Goal: Task Accomplishment & Management: Complete application form

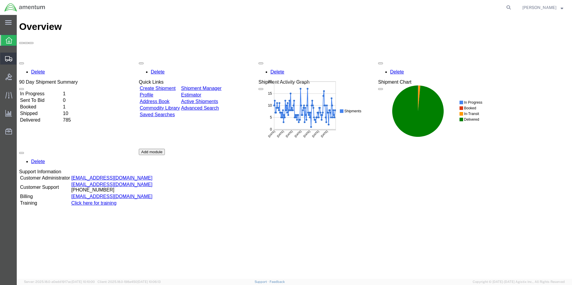
click at [0, 0] on span "Create Shipment" at bounding box center [0, 0] width 0 height 0
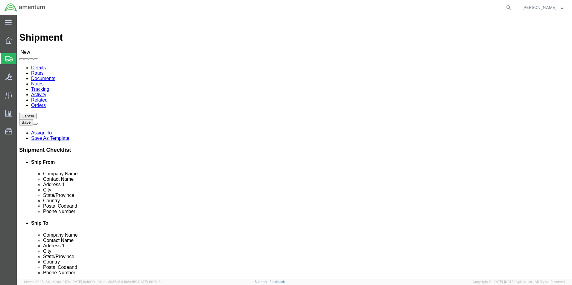
select select
type input "cbp"
select select "49945"
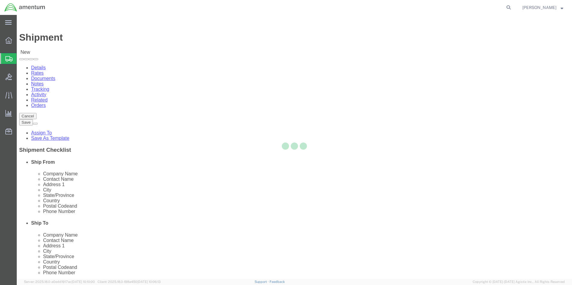
select select "[GEOGRAPHIC_DATA]"
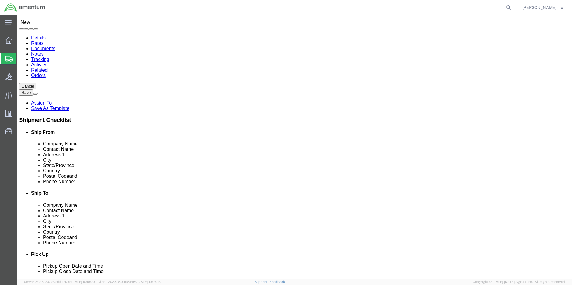
scroll to position [114, 0]
type input "cbp"
select select "49940"
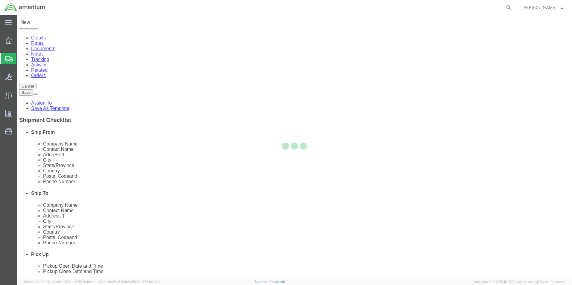
select select "[GEOGRAPHIC_DATA]"
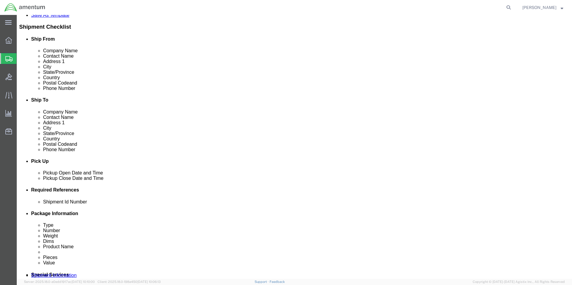
scroll to position [179, 0]
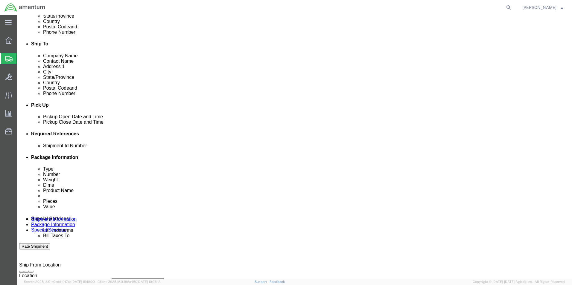
click input "text"
type input "242A Log Books"
click div "Add reference"
click button "Add reference"
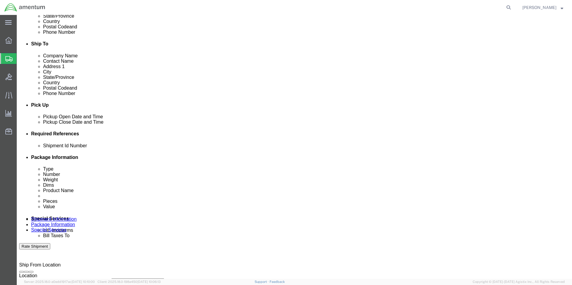
click button "Add reference"
click select "Select Account Type Activity ID Airline Appointment Number ASN Batch Request # …"
select select "DEPT"
click select "Select Account Type Activity ID Airline Appointment Number ASN Batch Request # …"
click input "text"
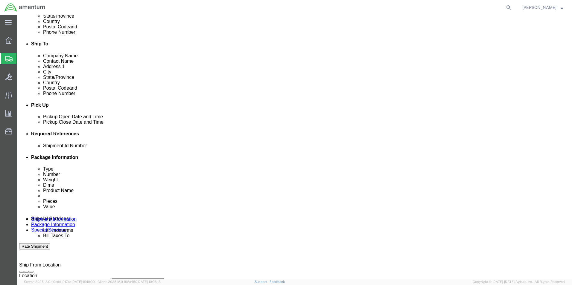
type input "CBP"
click div "Shipment Id Number 242A Log Books Select Account Type Activity ID Airline Appoi…"
drag, startPoint x: 332, startPoint y: 191, endPoint x: 345, endPoint y: 194, distance: 13.5
click select "Select Account Type Activity ID Airline Appointment Number ASN Batch Request # …"
select select "PROJNUM"
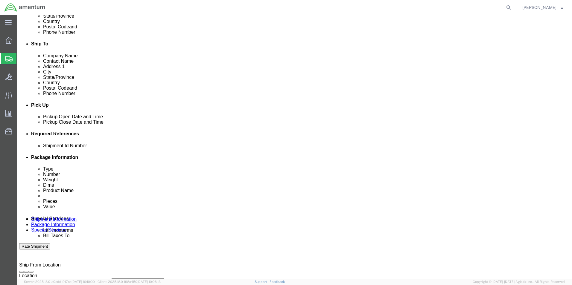
click select "Select Account Type Activity ID Airline Appointment Number ASN Batch Request # …"
click input "text"
type input "6118.03.03.2219.000.WST.0000"
click select "Select Account Type Activity ID Airline Appointment Number ASN Batch Request # …"
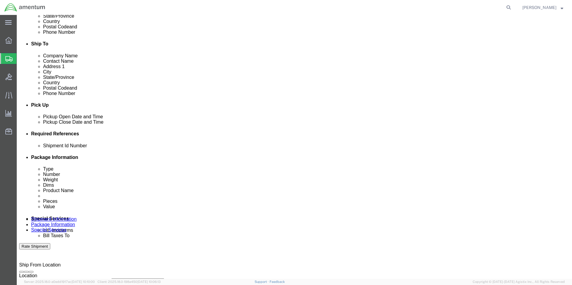
scroll to position [0, 0]
select select "CUSTREF"
click select "Select Account Type Activity ID Airline Appointment Number ASN Batch Request # …"
click input "text"
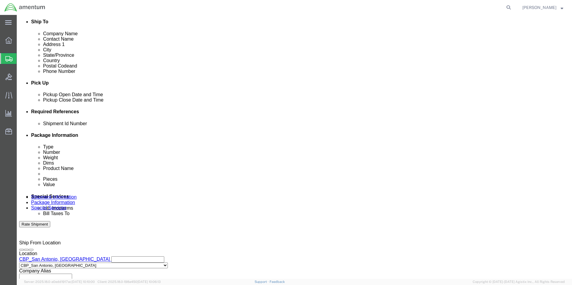
scroll to position [239, 0]
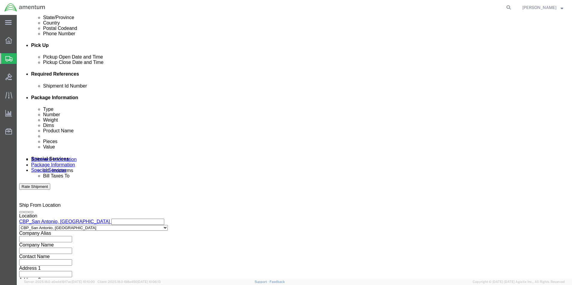
type input "242A Log Books"
click select "Select Air Less than Truckload Multi-Leg Ocean Freight Rail Small Parcel Truckl…"
select select "SMAL"
click select "Select Air Less than Truckload Multi-Leg Ocean Freight Rail Small Parcel Truckl…"
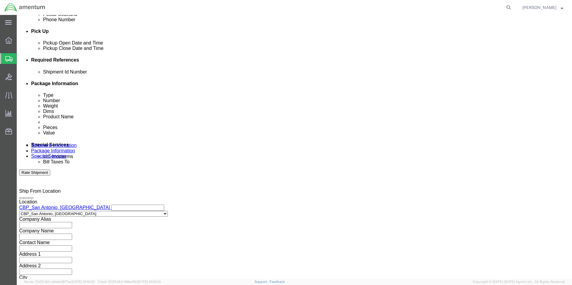
scroll to position [261, 0]
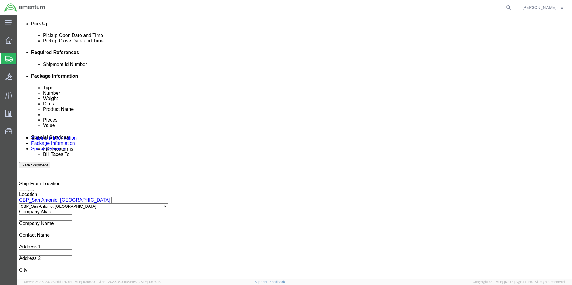
click button "Continue"
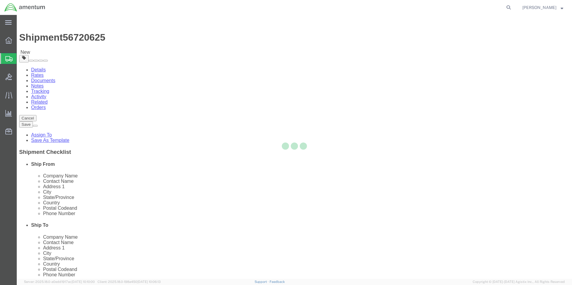
select select "YRPK"
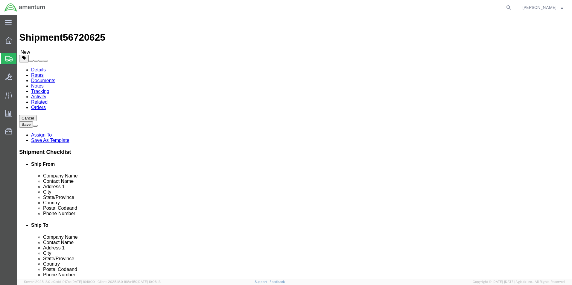
click link "Add Content"
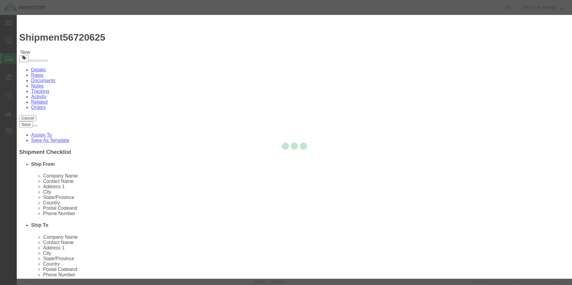
click at [213, 59] on div at bounding box center [294, 147] width 555 height 264
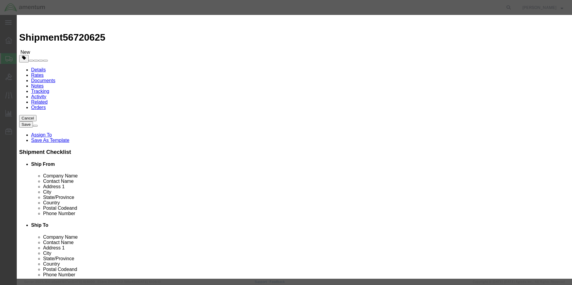
click input "text"
type input "242A Log Books"
drag, startPoint x: 187, startPoint y: 59, endPoint x: 175, endPoint y: 59, distance: 11.1
click input "80.00"
type input "6"
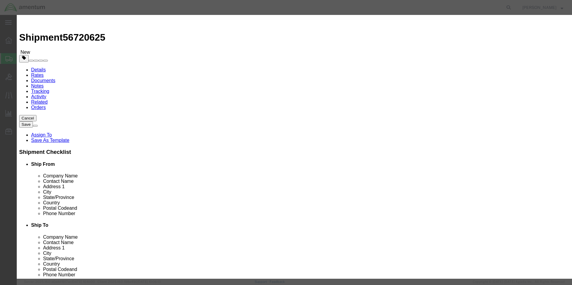
click input "text"
type input "80.00"
click button "Save & Close"
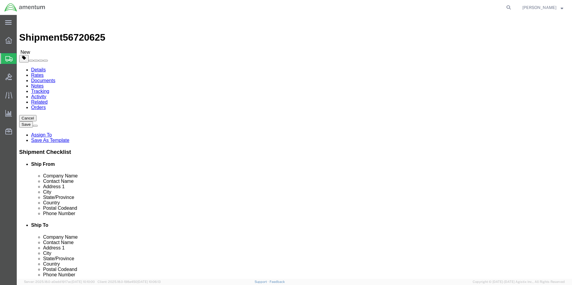
click button "Continue"
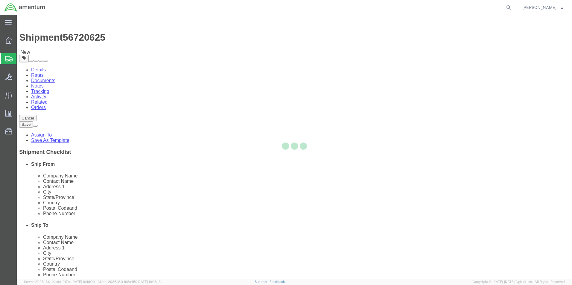
select select
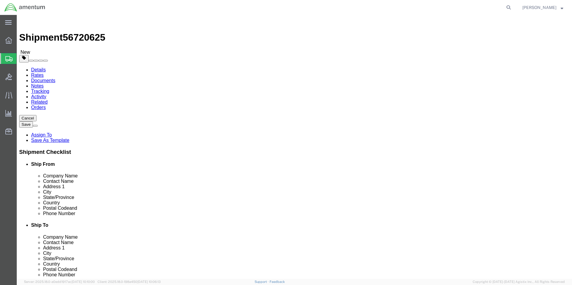
click icon
click input "text"
type input "16"
type input "12"
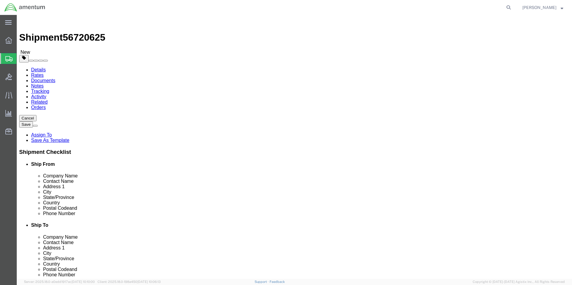
type input "11"
drag, startPoint x: 98, startPoint y: 141, endPoint x: 37, endPoint y: 140, distance: 60.4
click div "Weight 0.00 Select kgs lbs Ship. t°"
type input "15.0"
click button "Continue"
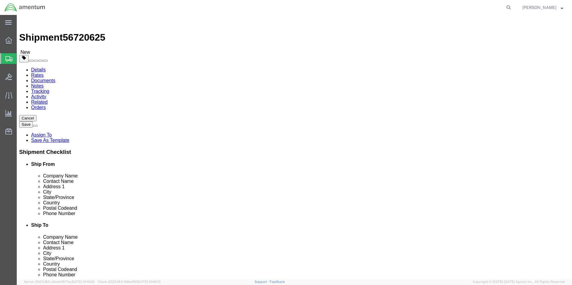
click button "Rate Shipment"
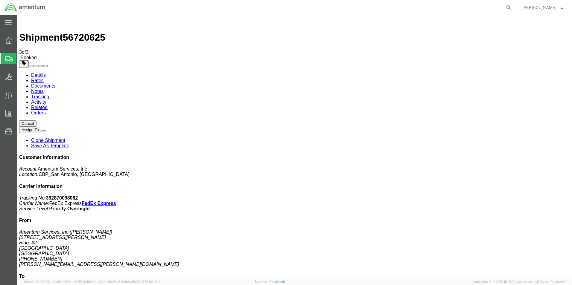
click at [0, 0] on span "Create Shipment" at bounding box center [0, 0] width 0 height 0
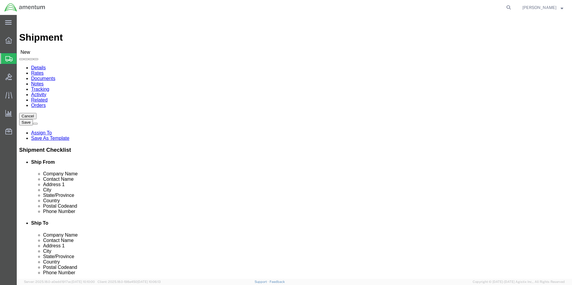
scroll to position [120, 0]
type input "cbp"
select select "49945"
select select "[GEOGRAPHIC_DATA]"
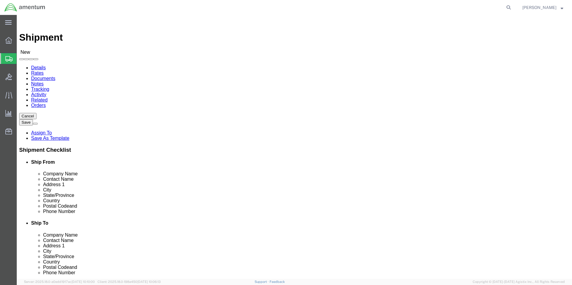
type input "cbp"
select select "49941"
select select "[GEOGRAPHIC_DATA]"
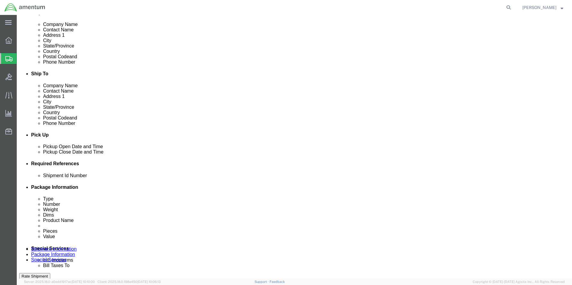
scroll to position [209, 0]
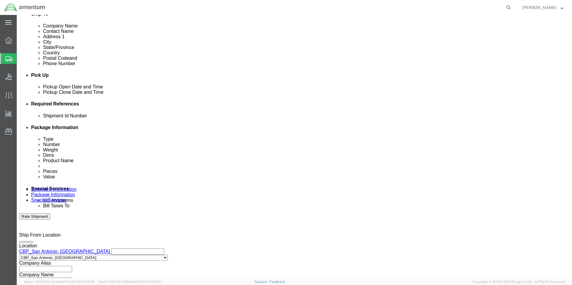
click button "Add reference"
click input "text"
type input "tool loan"
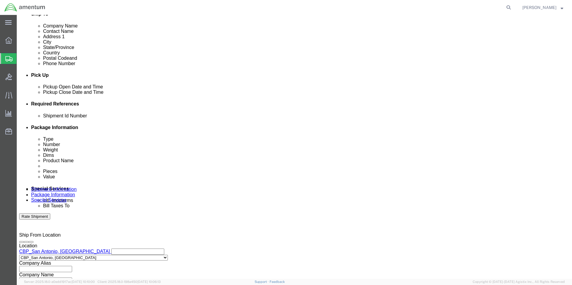
click select "Select Account Type Activity ID Airline Appointment Number ASN Batch Request # …"
select select "CUSTREF"
click select "Select Account Type Activity ID Airline Appointment Number ASN Batch Request # …"
click input "text"
type input "tool loan"
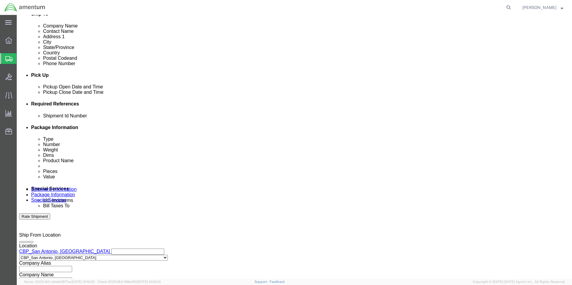
click select "Select Account Type Activity ID Airline Appointment Number ASN Batch Request # …"
select select "DEPT"
click select "Select Account Type Activity ID Airline Appointment Number ASN Batch Request # …"
click input "text"
type input "CBP"
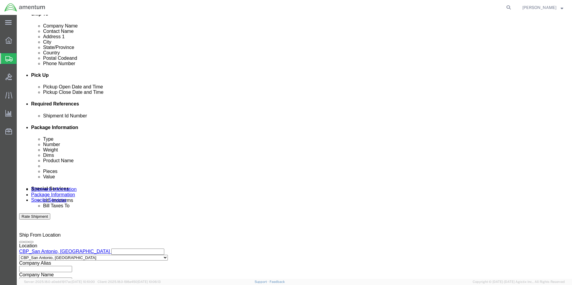
click select "Select Account Type Activity ID Airline Appointment Number ASN Batch Request # …"
select select "PROJNUM"
click select "Select Account Type Activity ID Airline Appointment Number ASN Batch Request # …"
click input "text"
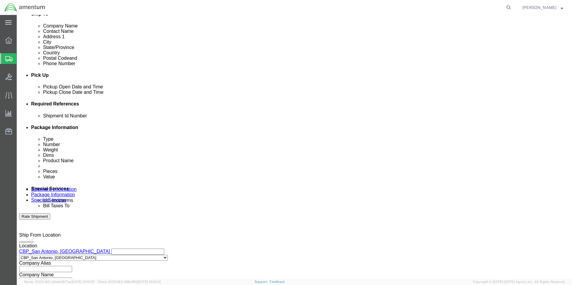
type input "6118.03.03.2219.000.wst.0000"
drag, startPoint x: 43, startPoint y: 233, endPoint x: 46, endPoint y: 235, distance: 3.8
click select "Select Air Less than Truckload Multi-Leg Ocean Freight Rail Small Parcel Truckl…"
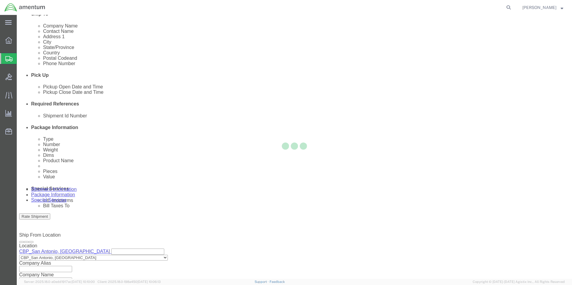
click at [69, 251] on div at bounding box center [294, 147] width 555 height 264
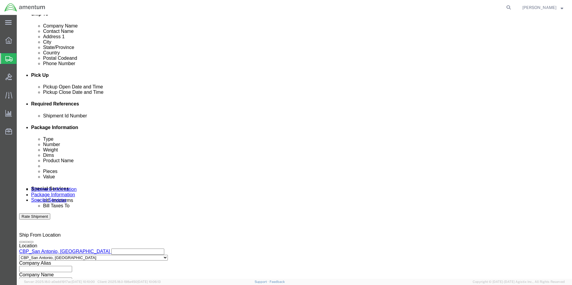
click select "Select Air Less than Truckload Multi-Leg Ocean Freight Rail Small Parcel Truckl…"
select select "SMAL"
click select "Select Air Less than Truckload Multi-Leg Ocean Freight Rail Small Parcel Truckl…"
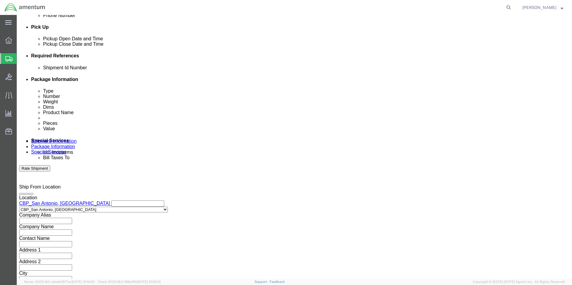
scroll to position [261, 0]
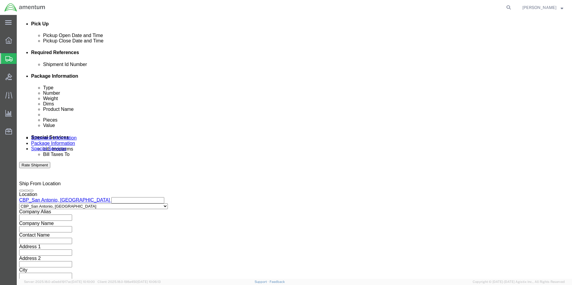
click button "Continue"
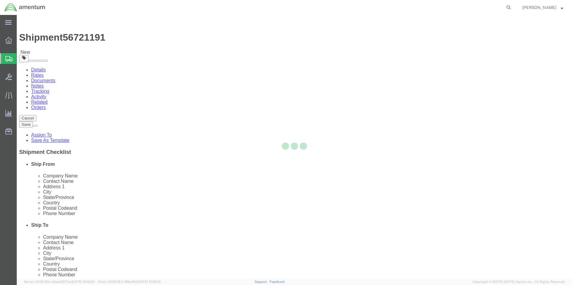
select select "YRPK"
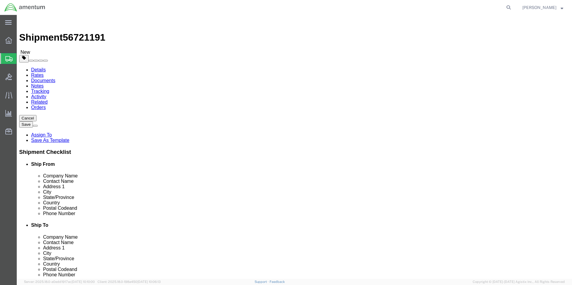
drag, startPoint x: 98, startPoint y: 138, endPoint x: 47, endPoint y: 138, distance: 51.1
click div "Weight 0.00 Select kgs lbs Ship. t°"
click link "Add Content"
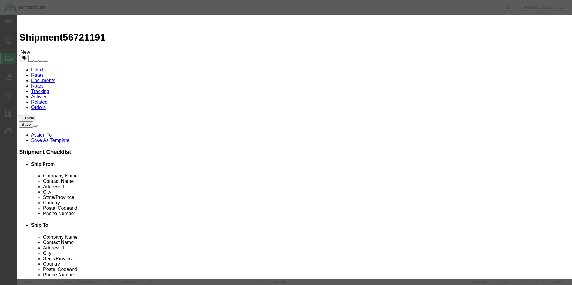
click input "text"
type input "T"
paste input "text"
type input "WST00399"
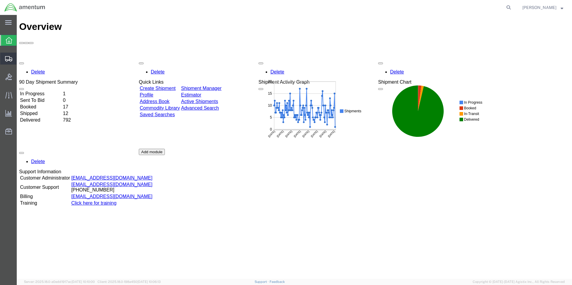
click at [0, 0] on span "Create Shipment" at bounding box center [0, 0] width 0 height 0
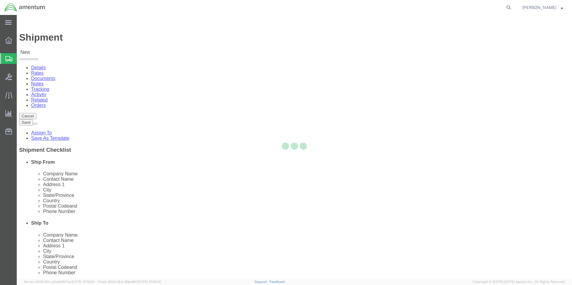
click at [132, 51] on div at bounding box center [294, 147] width 555 height 264
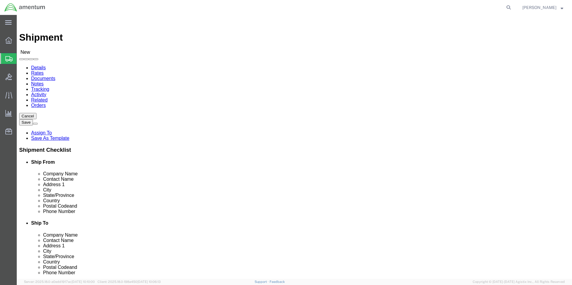
select select
type input "cbp"
select select "49945"
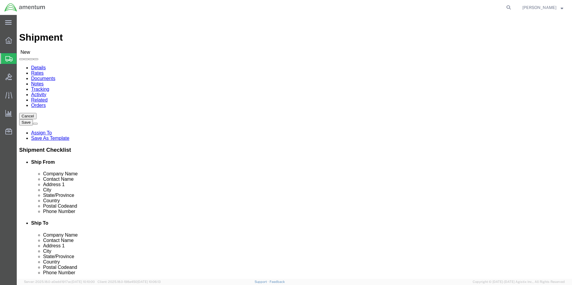
select select "[GEOGRAPHIC_DATA]"
type input "cbp"
select select "49941"
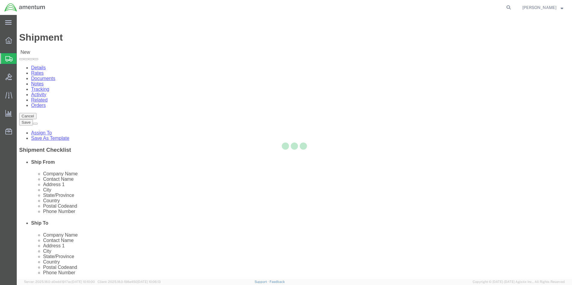
select select "[GEOGRAPHIC_DATA]"
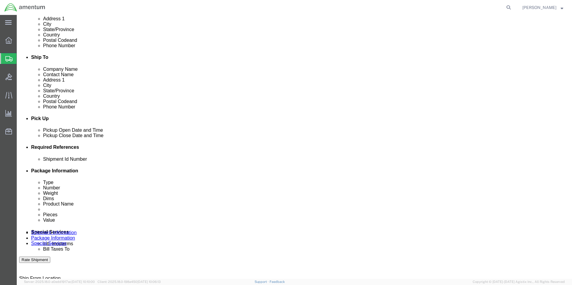
scroll to position [179, 0]
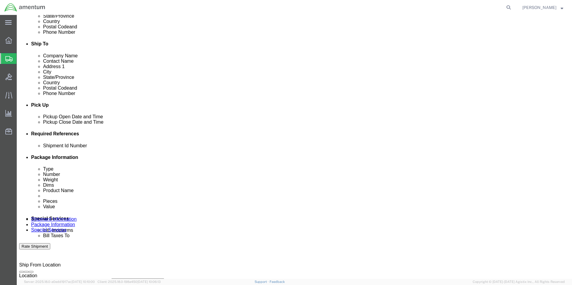
click button "Add reference"
click input "text"
type input "tool loan"
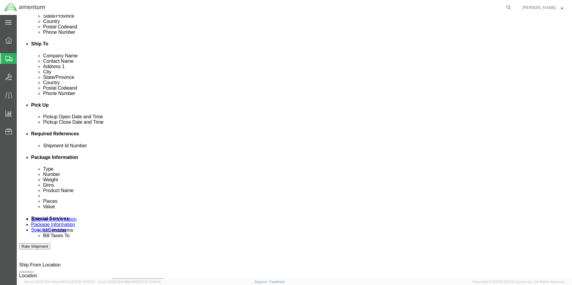
click select "Select Account Type Activity ID Airline Appointment Number ASN Batch Request # …"
select select "CUSTREF"
click select "Select Account Type Activity ID Airline Appointment Number ASN Batch Request # …"
click input "text"
type input "tool loan"
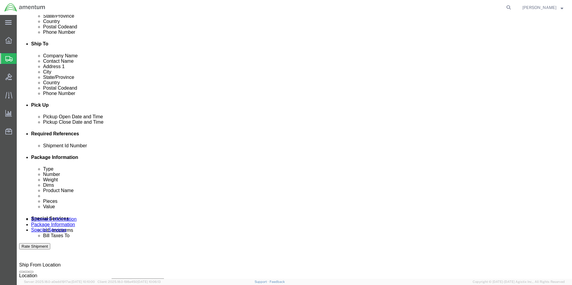
drag, startPoint x: 191, startPoint y: 188, endPoint x: 189, endPoint y: 196, distance: 8.3
click select "Select Account Type Activity ID Airline Appointment Number ASN Batch Request # …"
select select "DEPT"
click select "Select Account Type Activity ID Airline Appointment Number ASN Batch Request # …"
click input "text"
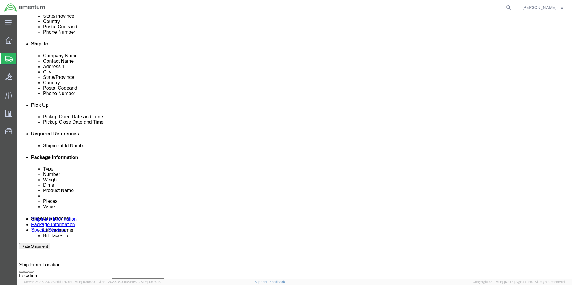
type input "CBP"
drag, startPoint x: 318, startPoint y: 186, endPoint x: 312, endPoint y: 187, distance: 6.0
click select "Select Account Type Activity ID Airline Appointment Number ASN Batch Request # …"
select select "PROJNUM"
click select "Select Account Type Activity ID Airline Appointment Number ASN Batch Request # …"
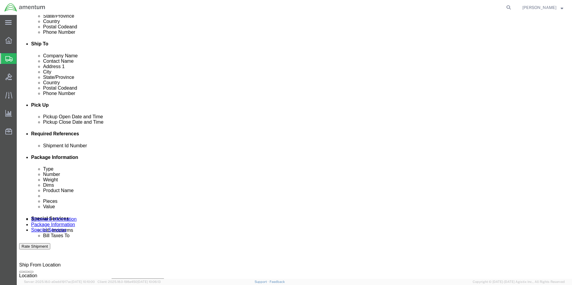
click input "text"
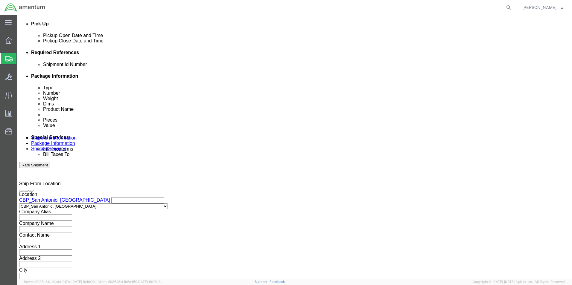
type input "6118.03.03.2219.000.wst.0000"
click select "Select Air Less than Truckload Multi-Leg Ocean Freight Rail Small Parcel Truckl…"
select select "SMAL"
click select "Select Air Less than Truckload Multi-Leg Ocean Freight Rail Small Parcel Truckl…"
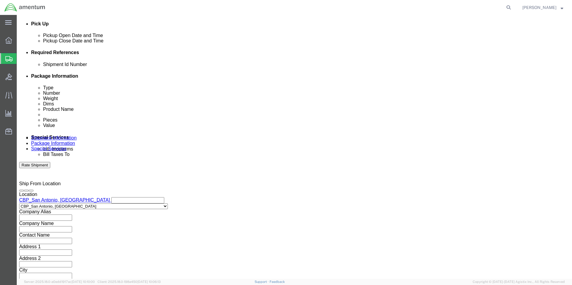
click button "Continue"
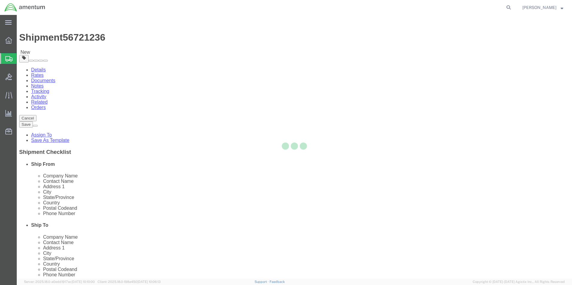
select select "YRPK"
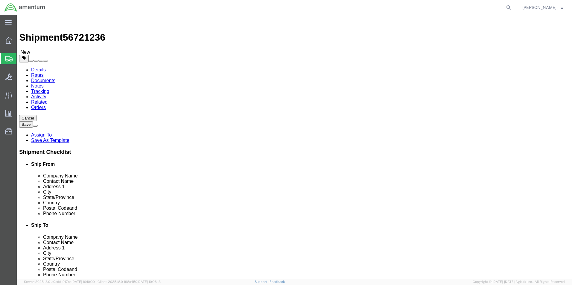
click input "0.00"
click link "Add Content"
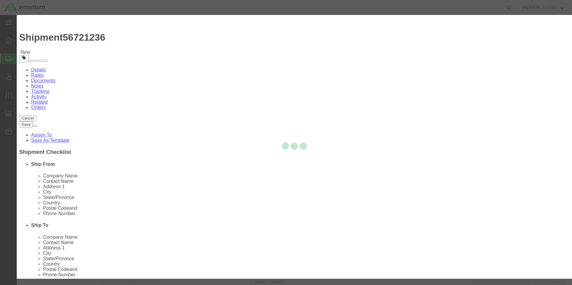
click at [212, 59] on div at bounding box center [294, 147] width 555 height 264
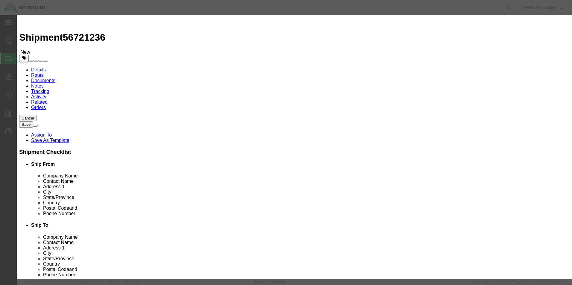
click input "text"
type input "WST00399 FWD HYD PUMP KIT"
drag, startPoint x: 190, startPoint y: 57, endPoint x: 160, endPoint y: 60, distance: 29.5
click div "Pieces 0 Select Bag Barrels 100Board Feet Bottle Box Blister Pack Carats Can Ca…"
type input "1"
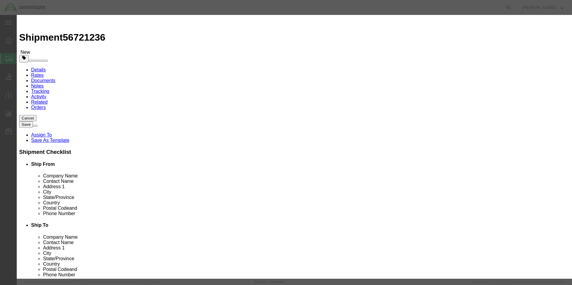
click input "text"
type input "750.00"
click textarea
click button "Save & Close"
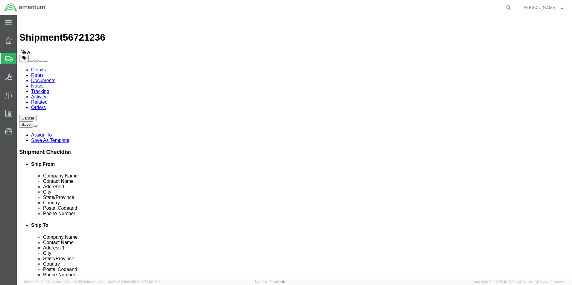
click input "text"
type input "12"
type input "10"
type input "8"
drag, startPoint x: 92, startPoint y: 140, endPoint x: 71, endPoint y: 137, distance: 21.4
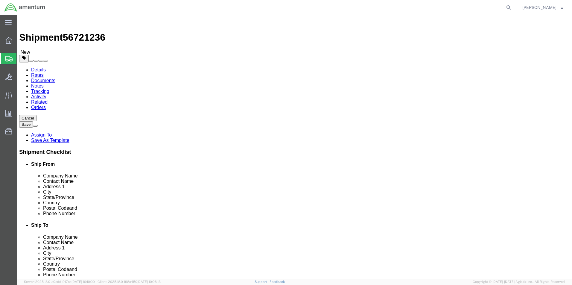
click div "Weight 0.00 Select kgs lbs Ship. t°"
type input "12.00"
click button "Continue"
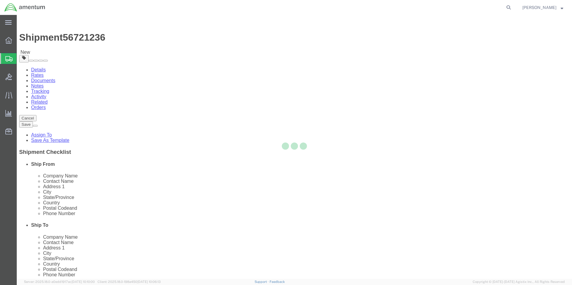
select select
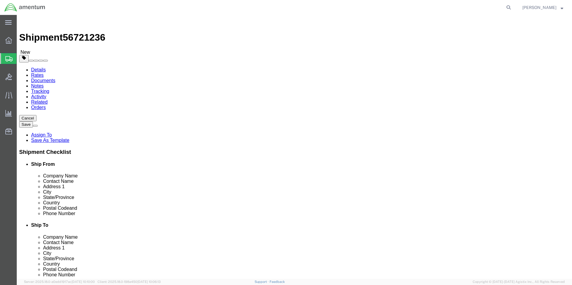
click button "Rate Shipment"
